Goal: Navigation & Orientation: Find specific page/section

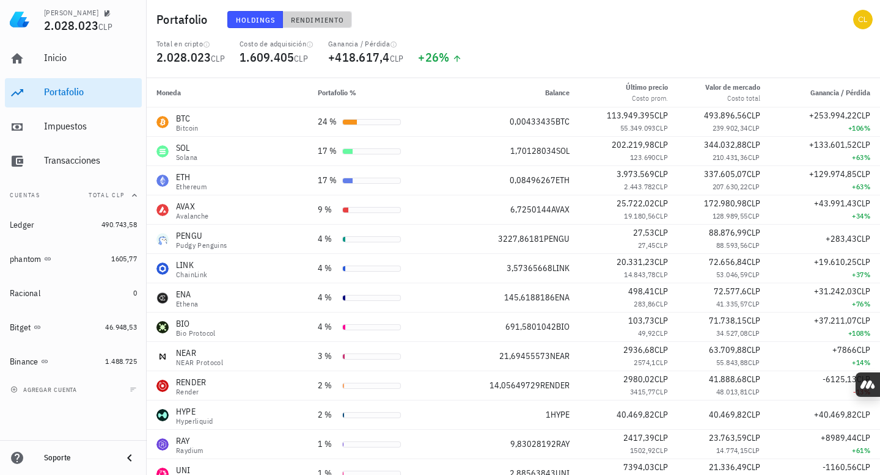
click at [309, 27] on button "Rendimiento" at bounding box center [317, 19] width 69 height 17
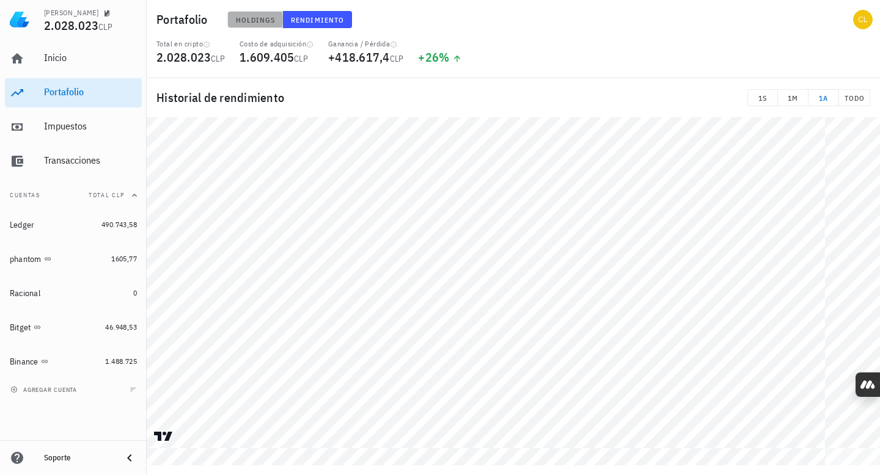
click at [261, 24] on button "Holdings" at bounding box center [255, 19] width 56 height 17
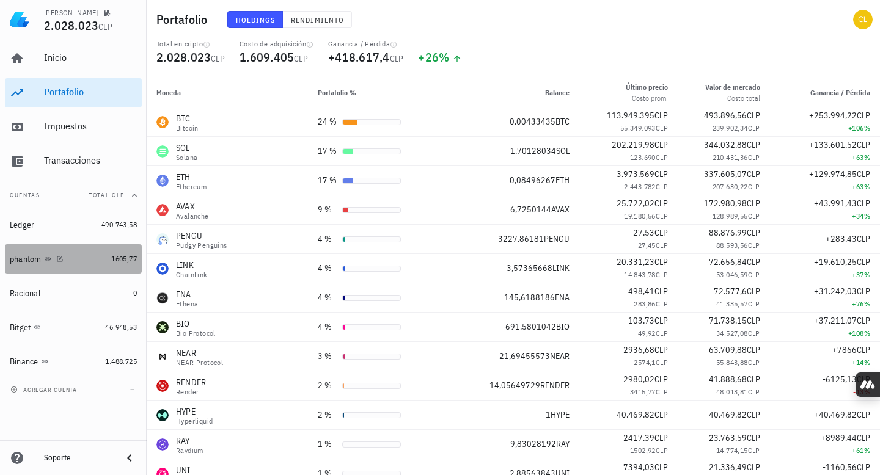
click at [92, 263] on div "phantom" at bounding box center [58, 260] width 97 height 12
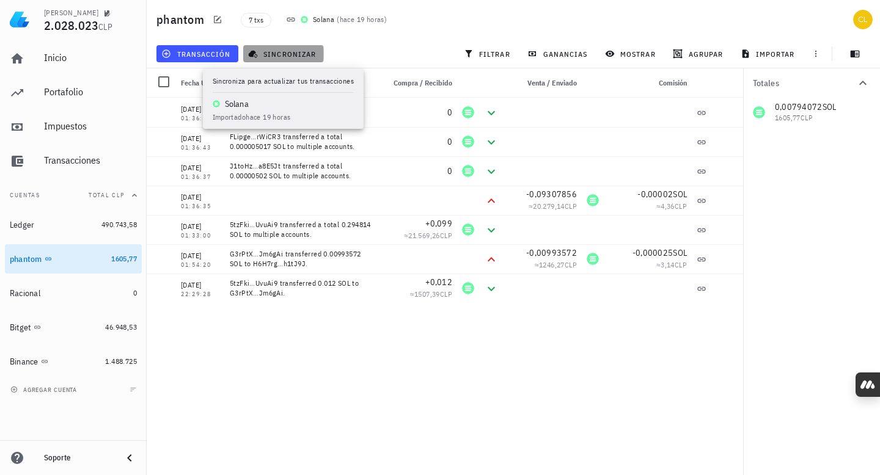
click at [293, 54] on span "sincronizar" at bounding box center [283, 54] width 65 height 10
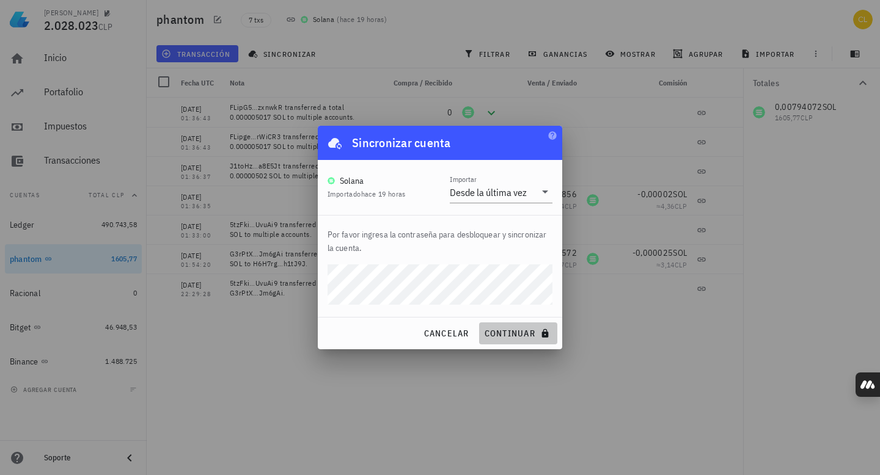
click at [508, 339] on button "continuar" at bounding box center [518, 334] width 78 height 22
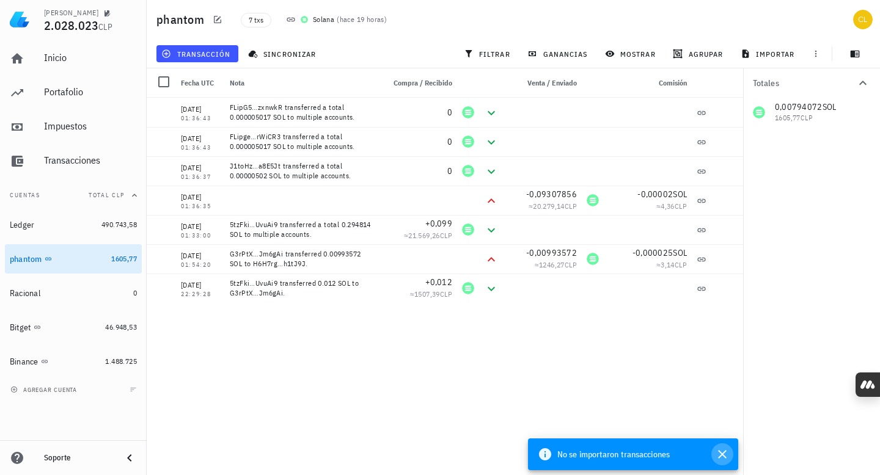
click at [720, 454] on icon "button" at bounding box center [722, 454] width 15 height 15
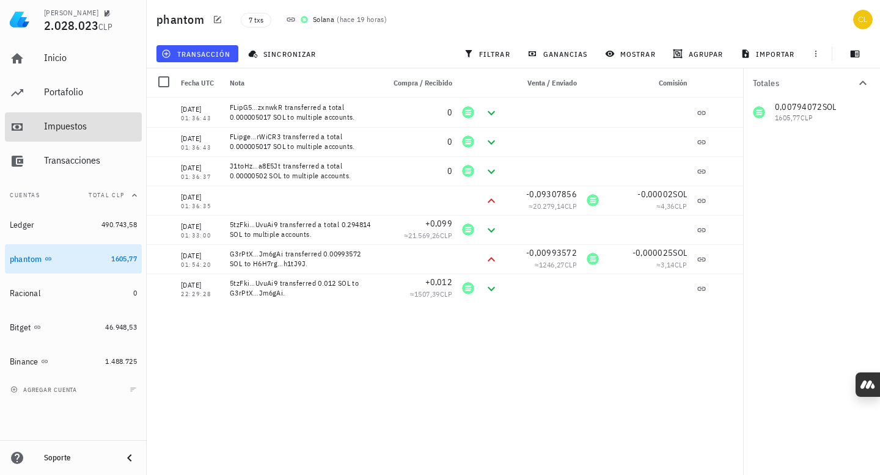
click at [82, 128] on div "Impuestos" at bounding box center [90, 126] width 93 height 12
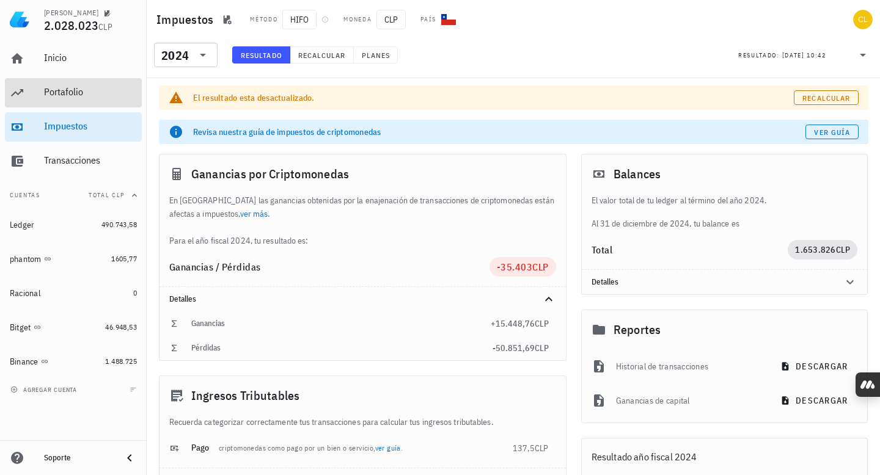
click at [75, 100] on div "Portafolio" at bounding box center [90, 92] width 93 height 27
